Goal: Check status: Check status

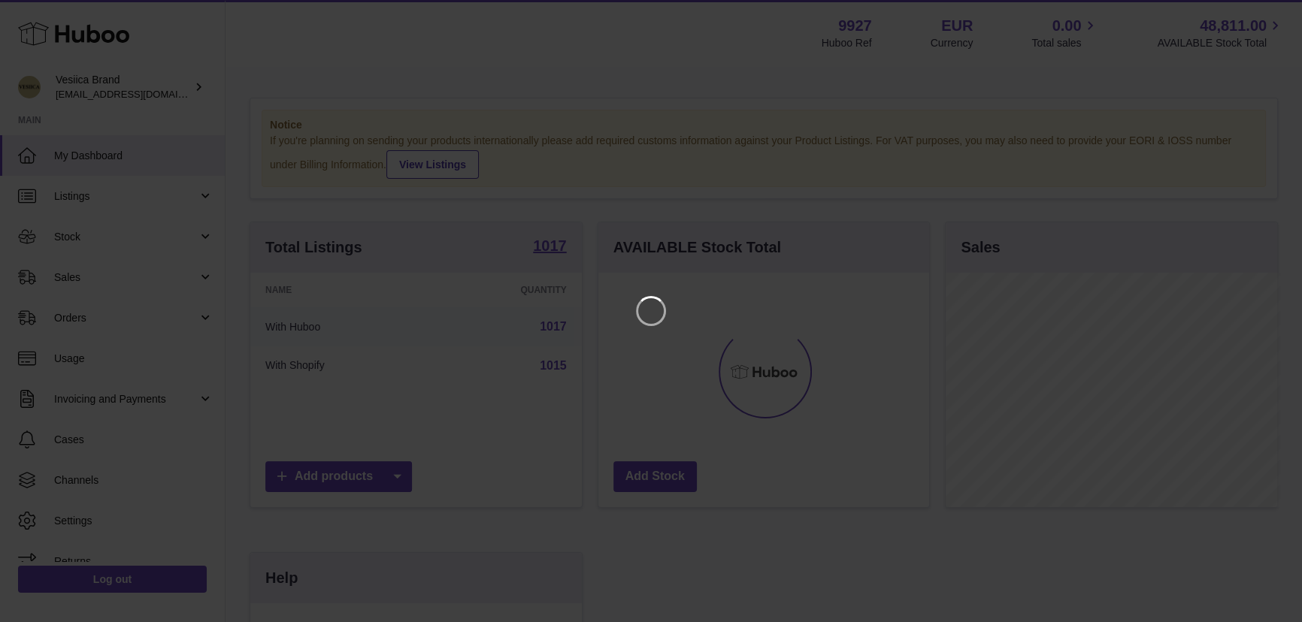
scroll to position [234, 335]
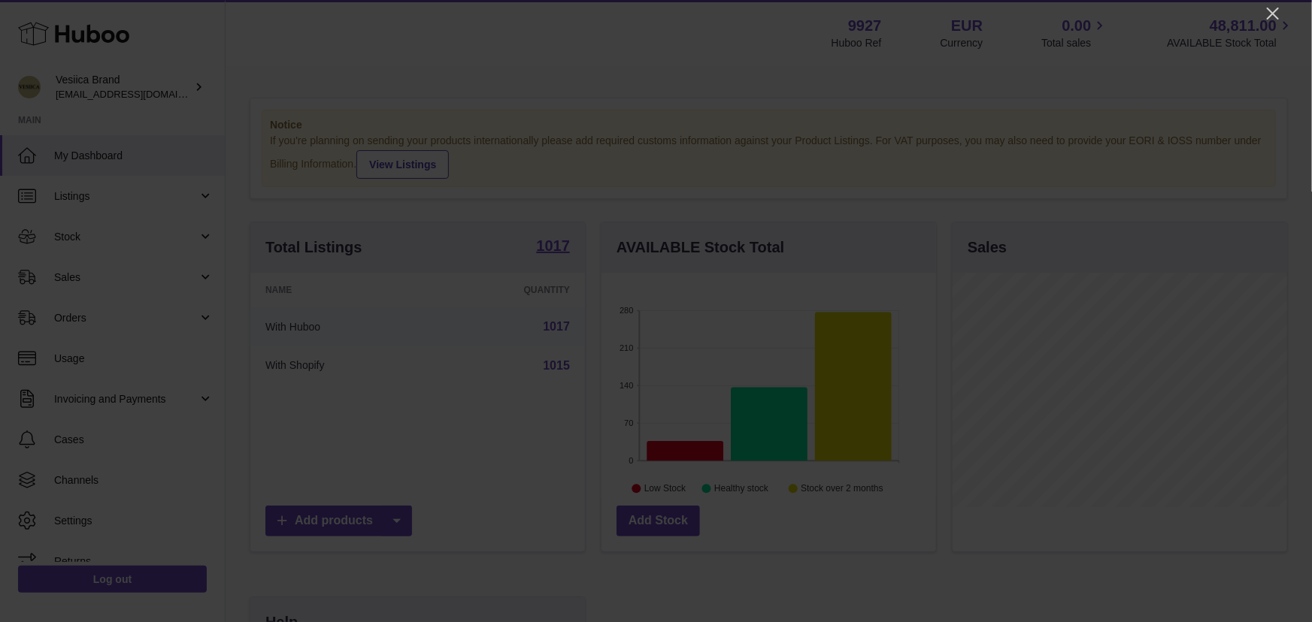
click at [1282, 14] on div at bounding box center [656, 311] width 1312 height 622
click at [1269, 12] on icon "Close" at bounding box center [1273, 14] width 18 height 18
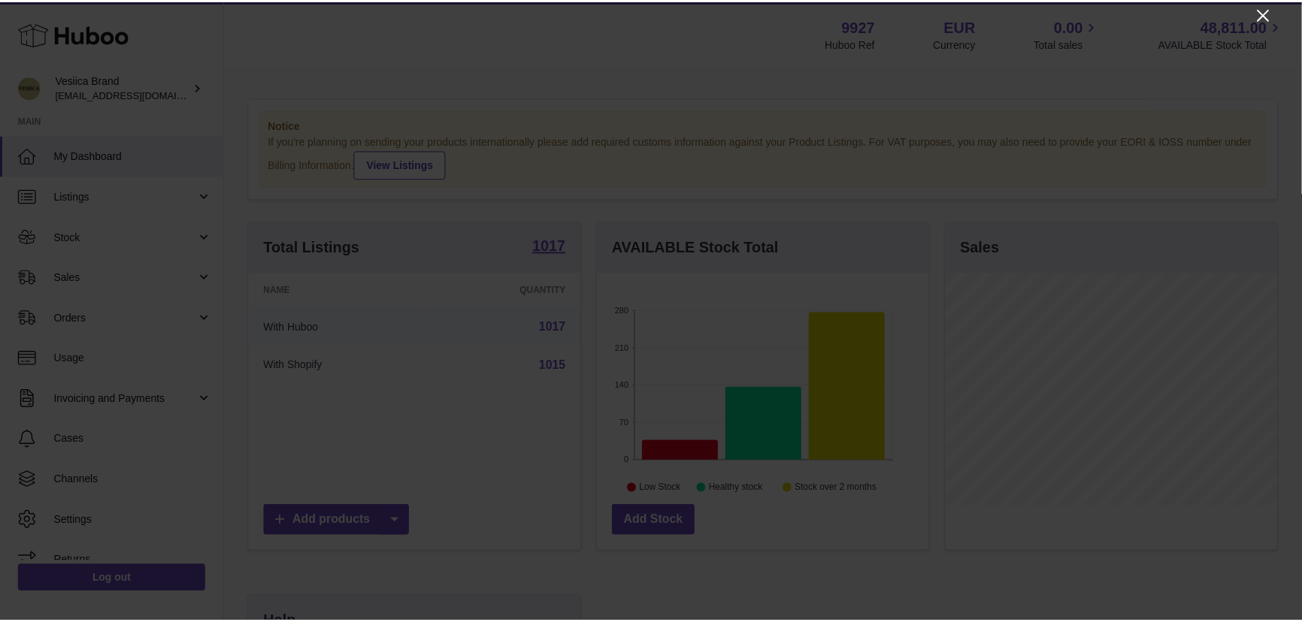
scroll to position [751491, 751394]
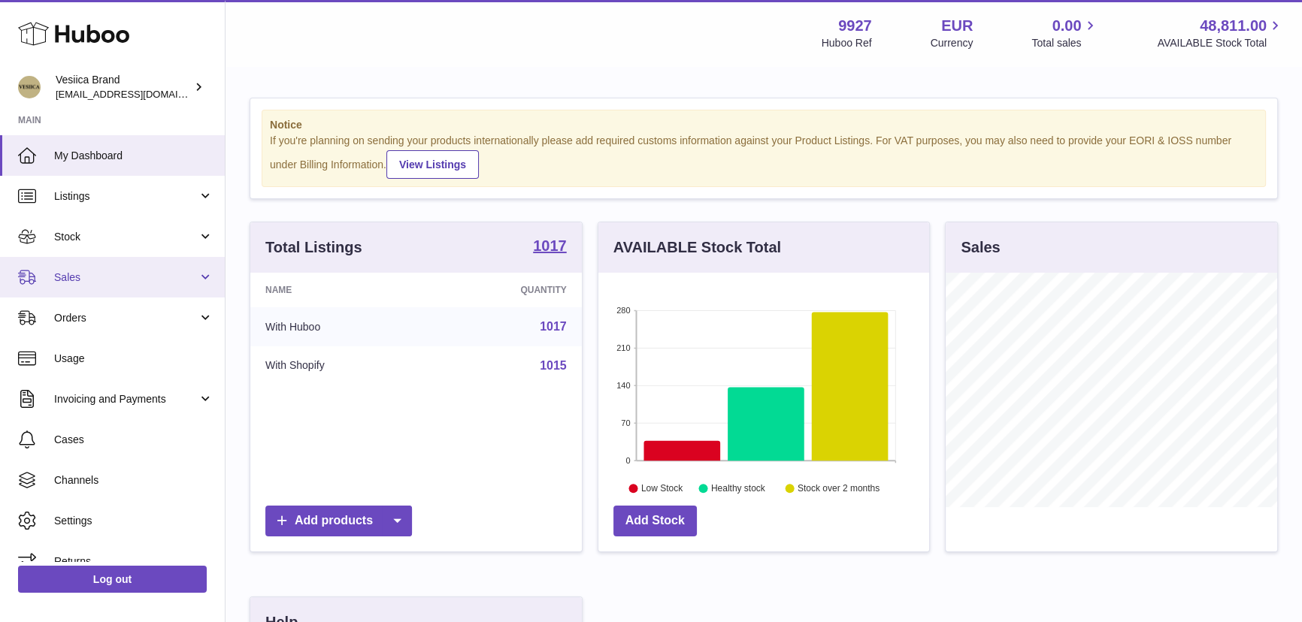
click at [97, 285] on link "Sales" at bounding box center [112, 277] width 225 height 41
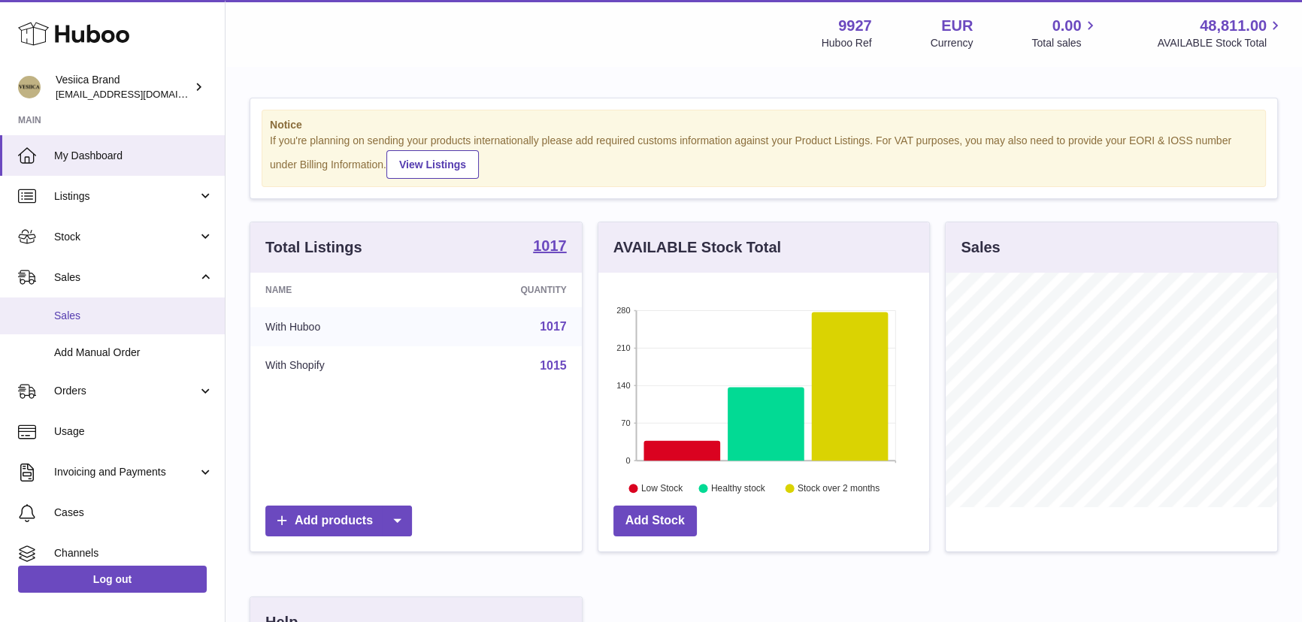
click at [108, 323] on link "Sales" at bounding box center [112, 316] width 225 height 37
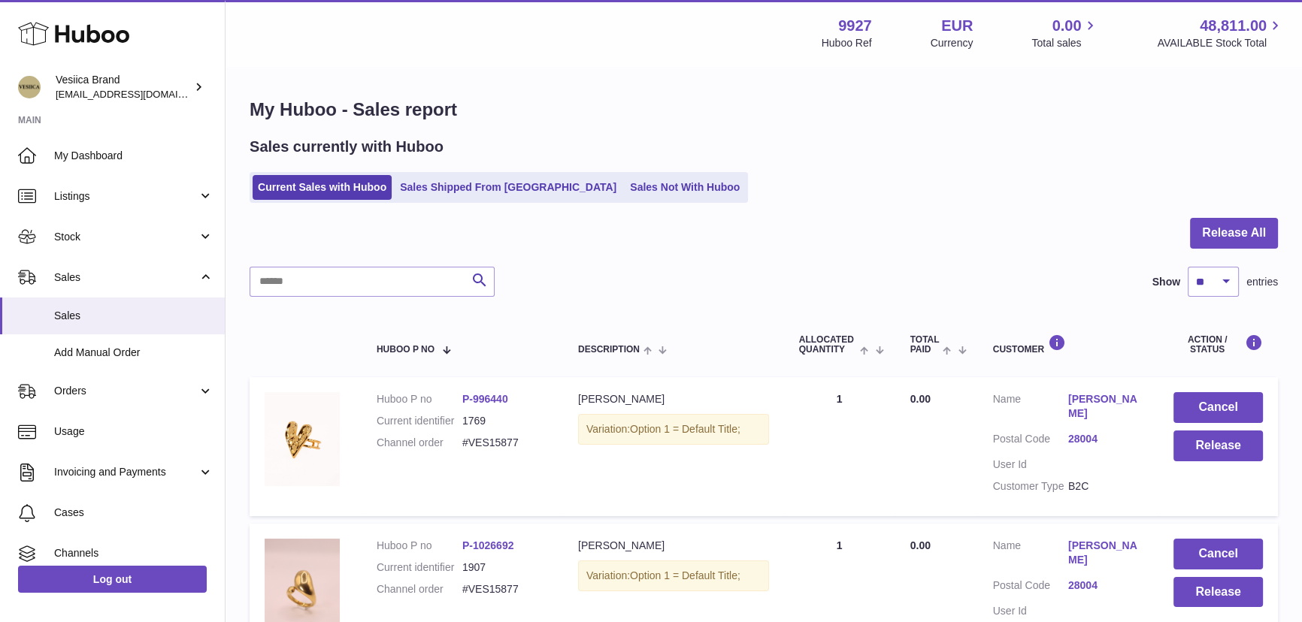
click at [459, 195] on link "Sales Shipped From [GEOGRAPHIC_DATA]" at bounding box center [508, 187] width 227 height 25
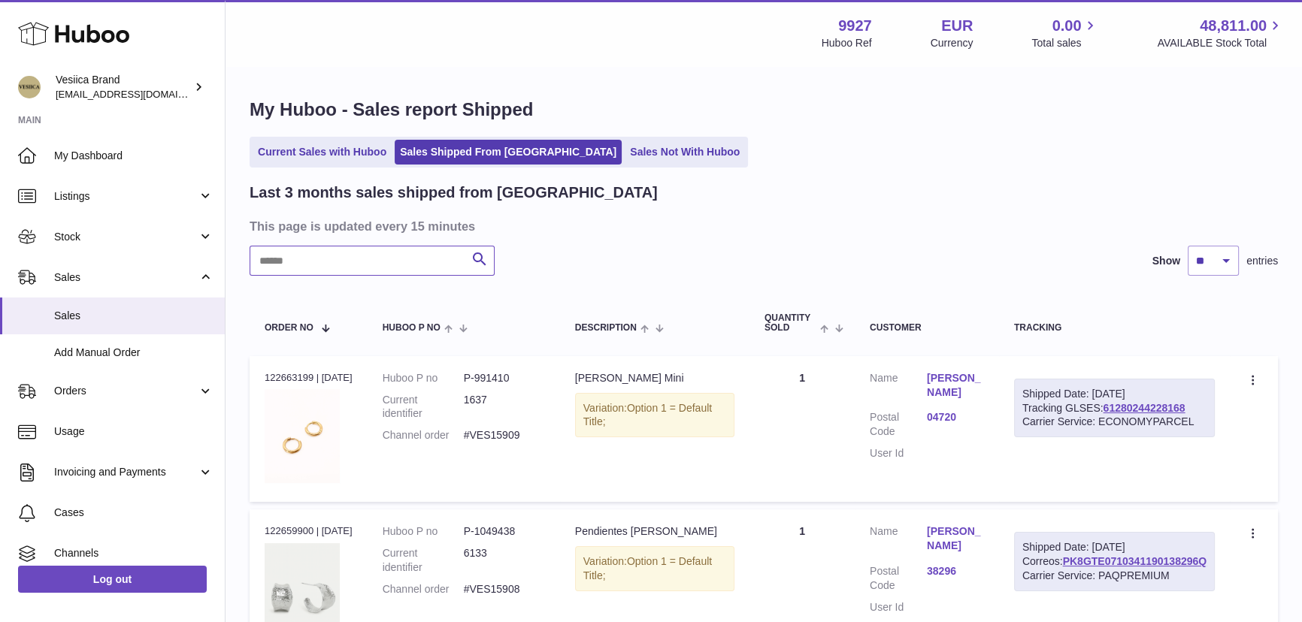
click at [301, 265] on input "text" at bounding box center [372, 261] width 245 height 30
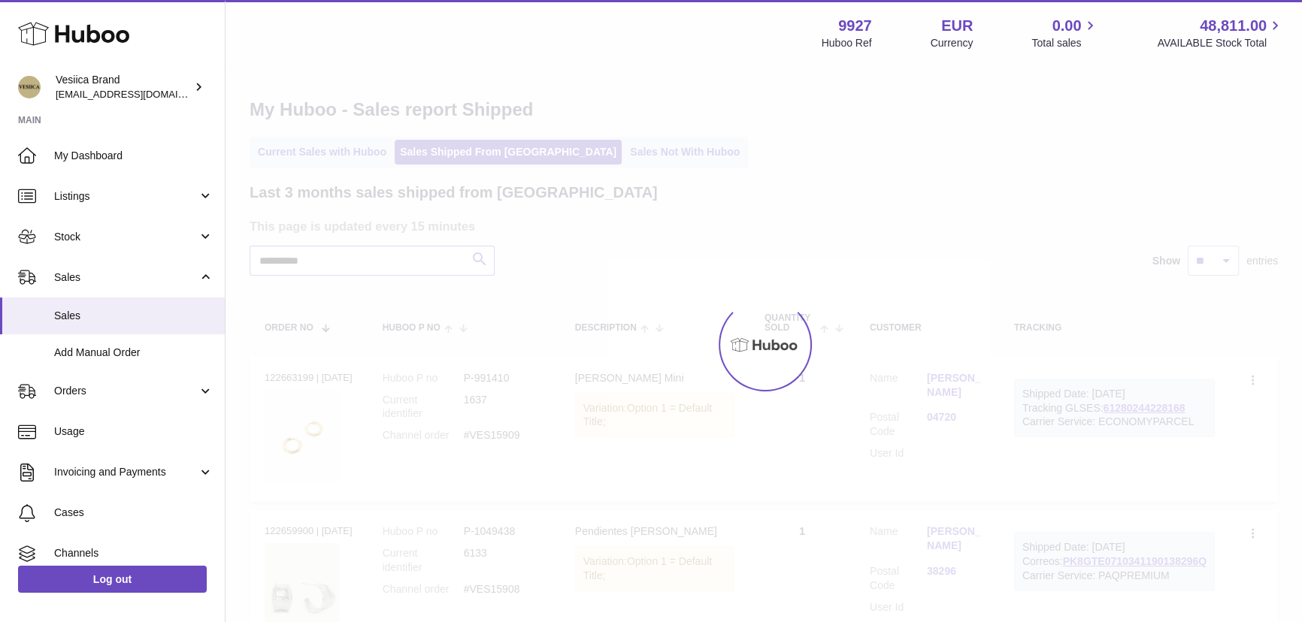
type input "**********"
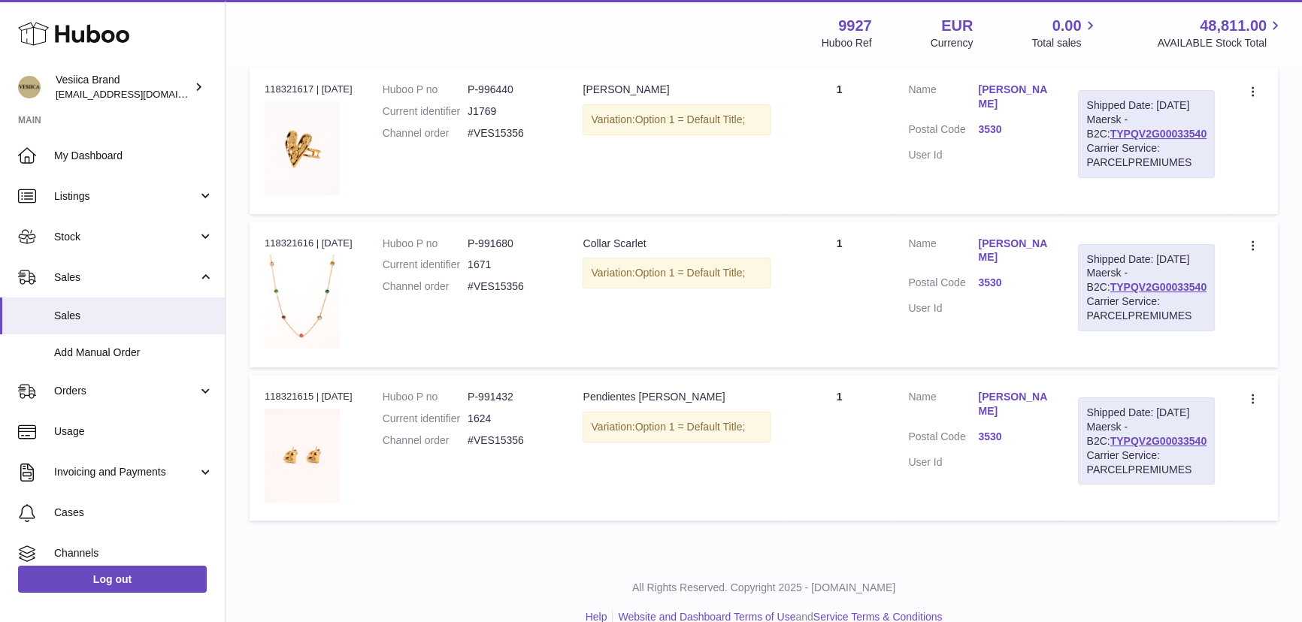
scroll to position [469, 0]
